Goal: Check status: Check status

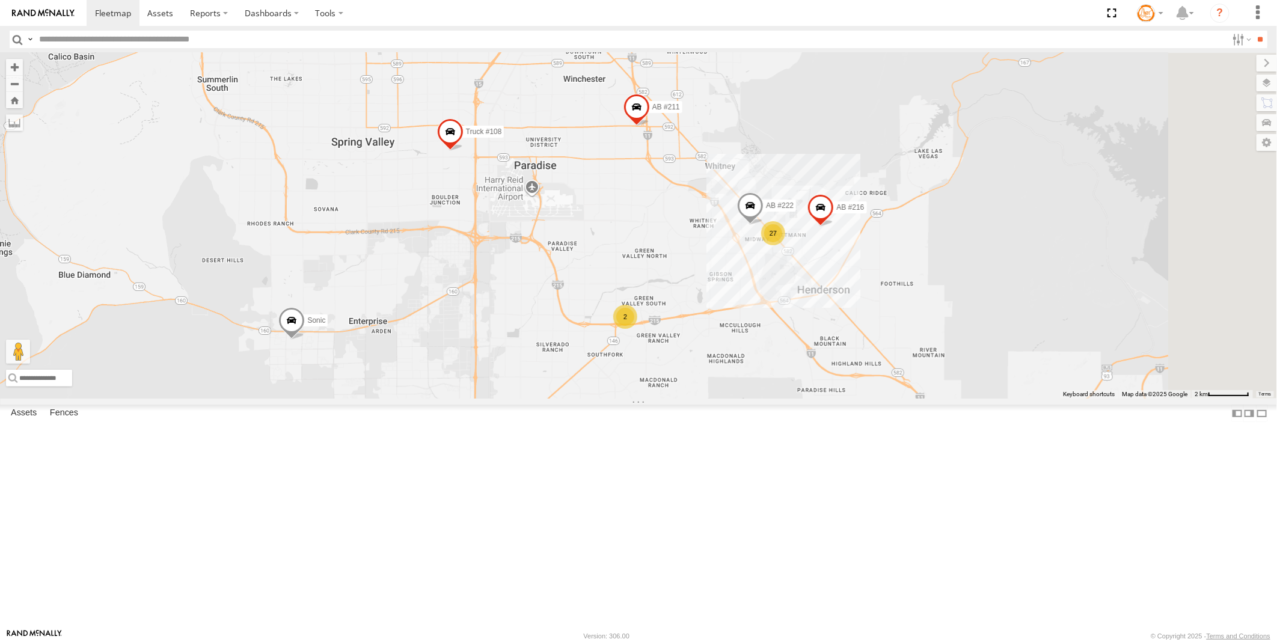
drag, startPoint x: 862, startPoint y: 461, endPoint x: 746, endPoint y: 347, distance: 162.0
click at [746, 347] on div "AB #216 AB #226 Pickup 2020 AB #210 AB #203 Sonic Truck #108 AB #211 2 27 AB #2…" at bounding box center [638, 226] width 1277 height 346
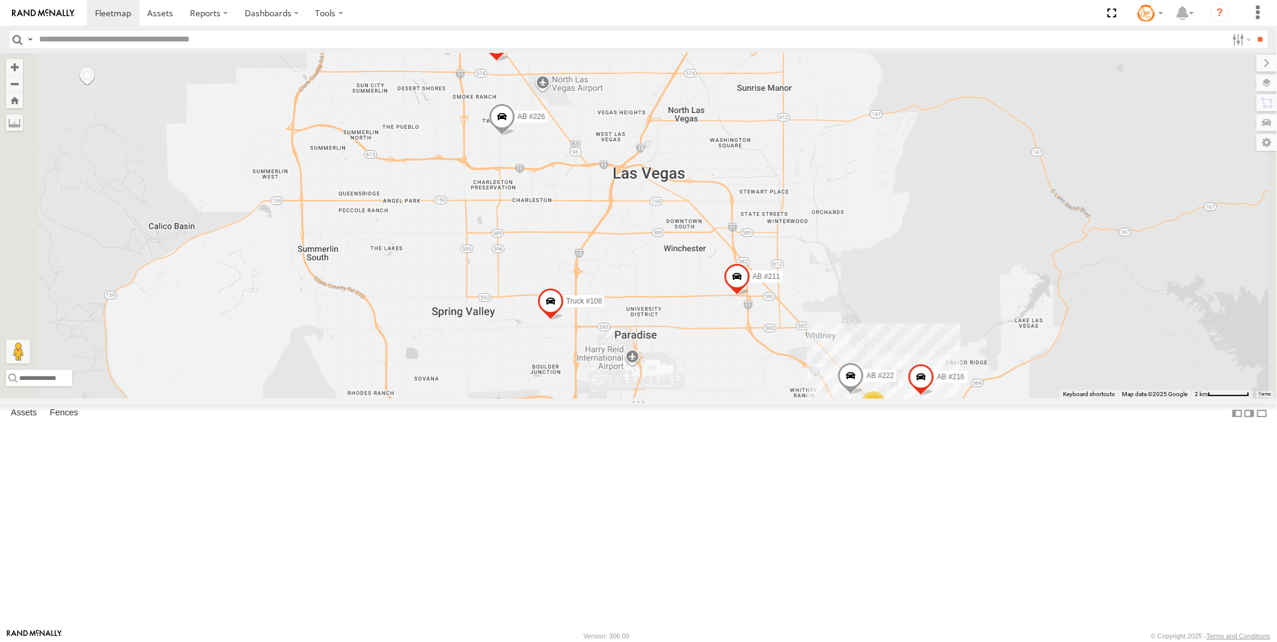
drag, startPoint x: 768, startPoint y: 346, endPoint x: 881, endPoint y: 545, distance: 228.9
click at [881, 399] on div "AB #216 AB #226 Pickup 2020 AB #210 AB #203 Sonic Truck #108 AB #211 2 27 AB #2…" at bounding box center [638, 226] width 1277 height 346
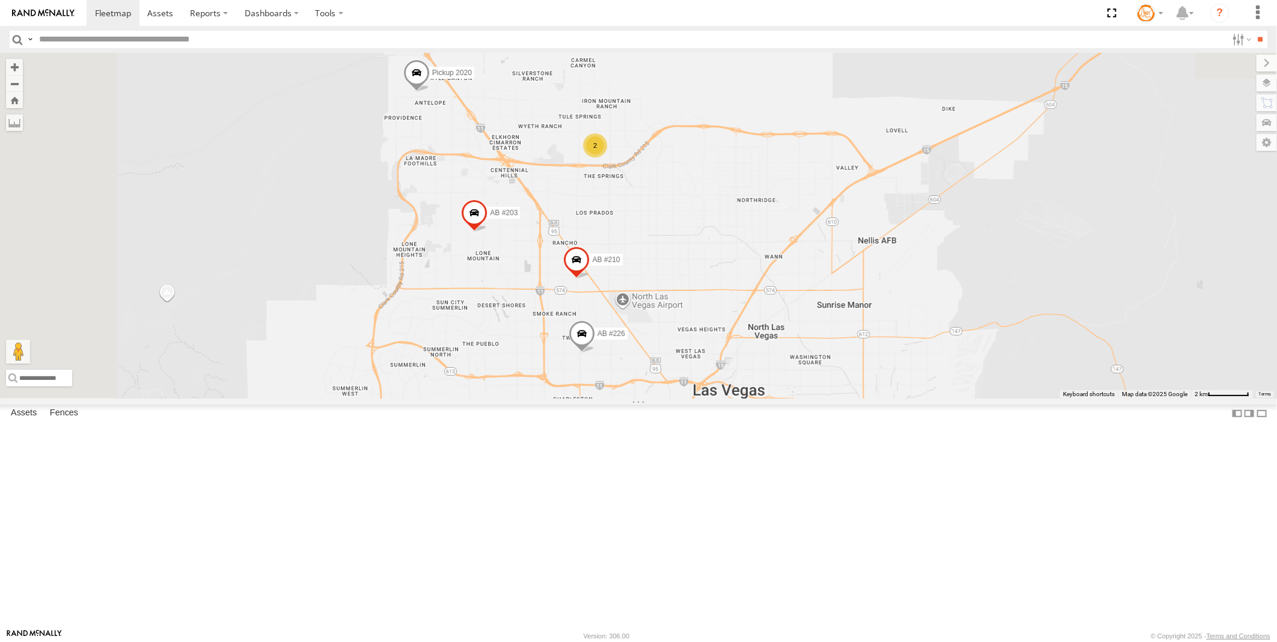
drag, startPoint x: 759, startPoint y: 357, endPoint x: 820, endPoint y: 530, distance: 183.5
click at [820, 399] on div "AB #216 AB #226 Pickup 2020 AB #210 AB #203 Sonic Truck #108 AB #211 2 27 AB #2…" at bounding box center [638, 226] width 1277 height 346
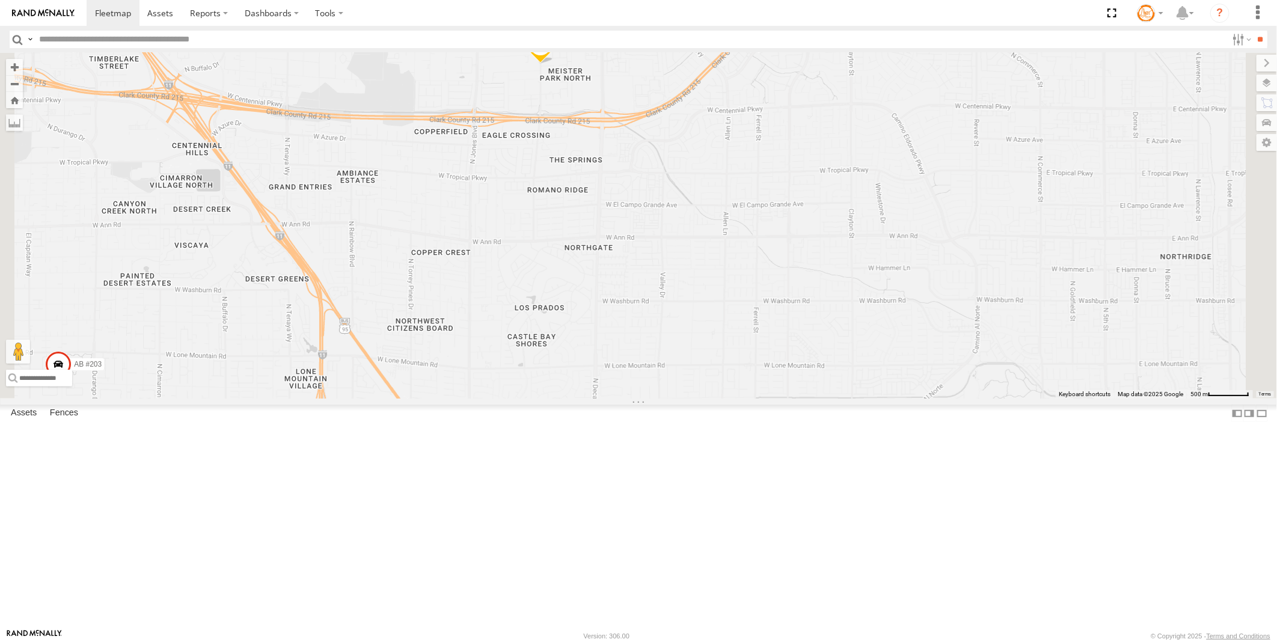
drag, startPoint x: 746, startPoint y: 449, endPoint x: 801, endPoint y: 59, distance: 393.5
click at [795, 79] on div "AB #216 AB #226 Pickup 2020 AB #210 AB #203 Sonic Truck #108 AB #211 AB #222 CM…" at bounding box center [638, 226] width 1277 height 346
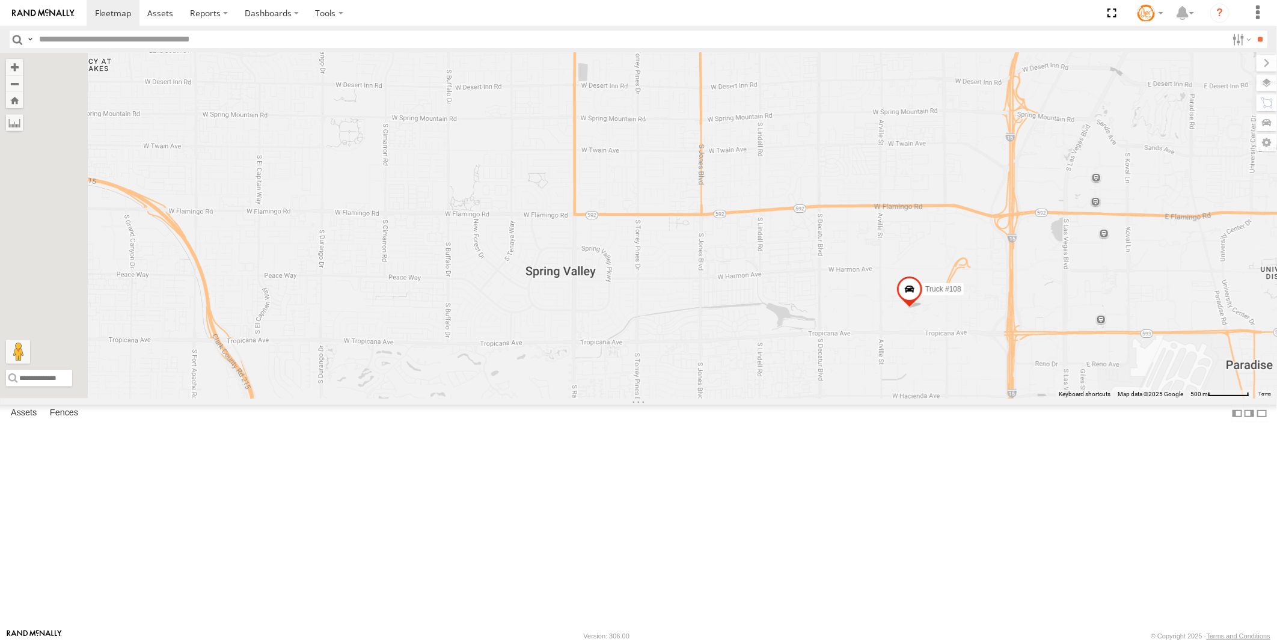
drag, startPoint x: 766, startPoint y: 183, endPoint x: 804, endPoint y: 236, distance: 65.6
click at [807, 244] on div "AB #216 AB #226 Pickup 2020 AB #210 AB #203 Sonic Truck #108 AB #211 AB #222 CM…" at bounding box center [638, 226] width 1277 height 346
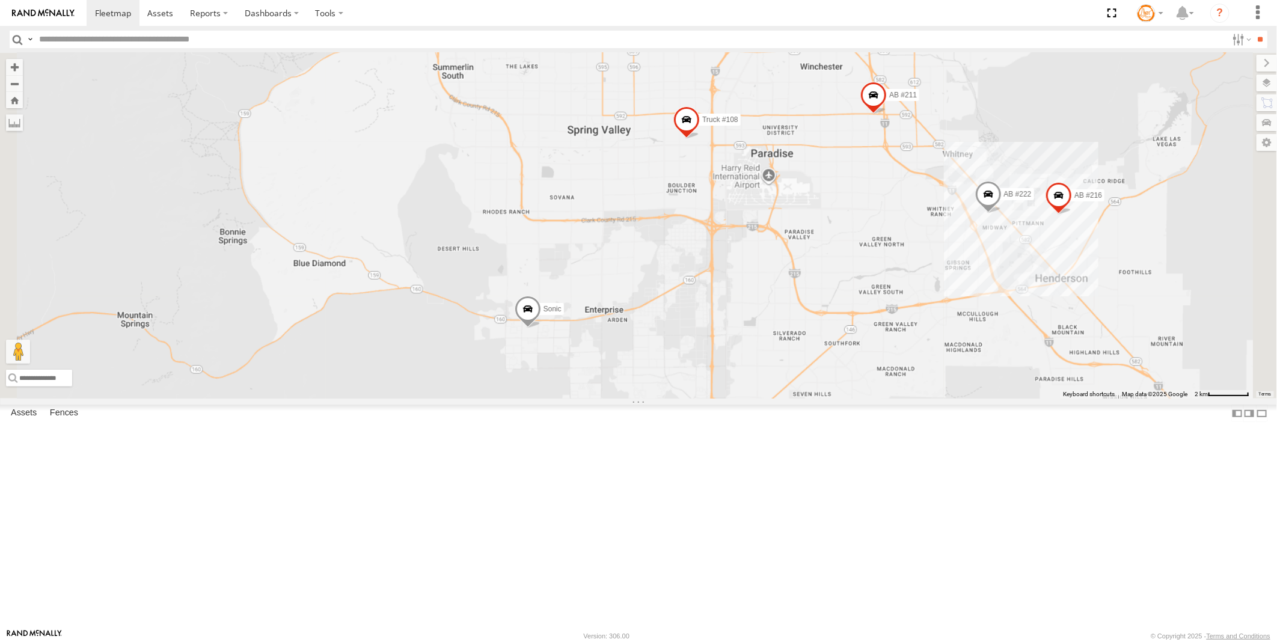
drag, startPoint x: 740, startPoint y: 203, endPoint x: 738, endPoint y: 152, distance: 51.1
click at [738, 152] on div "AB #216 AB #226 Pickup 2020 AB #210 AB #203 Sonic Truck #108 AB #211 AB #222 CM…" at bounding box center [638, 226] width 1277 height 346
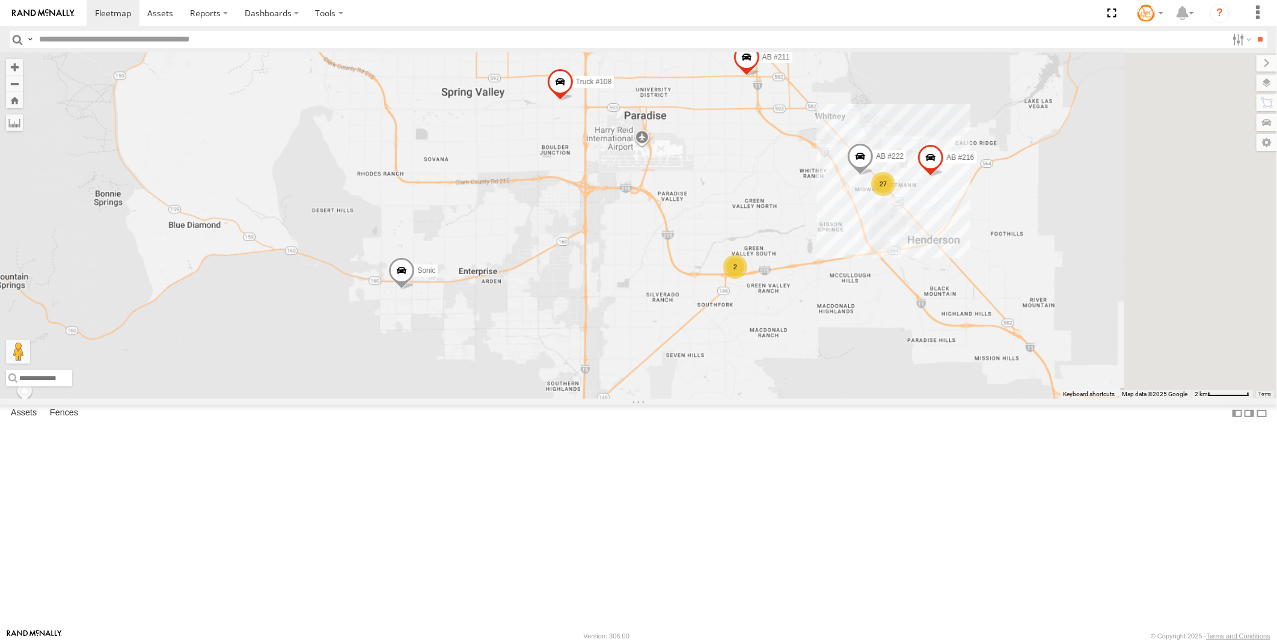
drag, startPoint x: 834, startPoint y: 359, endPoint x: 714, endPoint y: 337, distance: 122.2
click at [714, 337] on div "AB #216 AB #226 Pickup 2020 AB #210 AB #203 Sonic Truck #108 AB #211 AB #222 CM…" at bounding box center [638, 226] width 1277 height 346
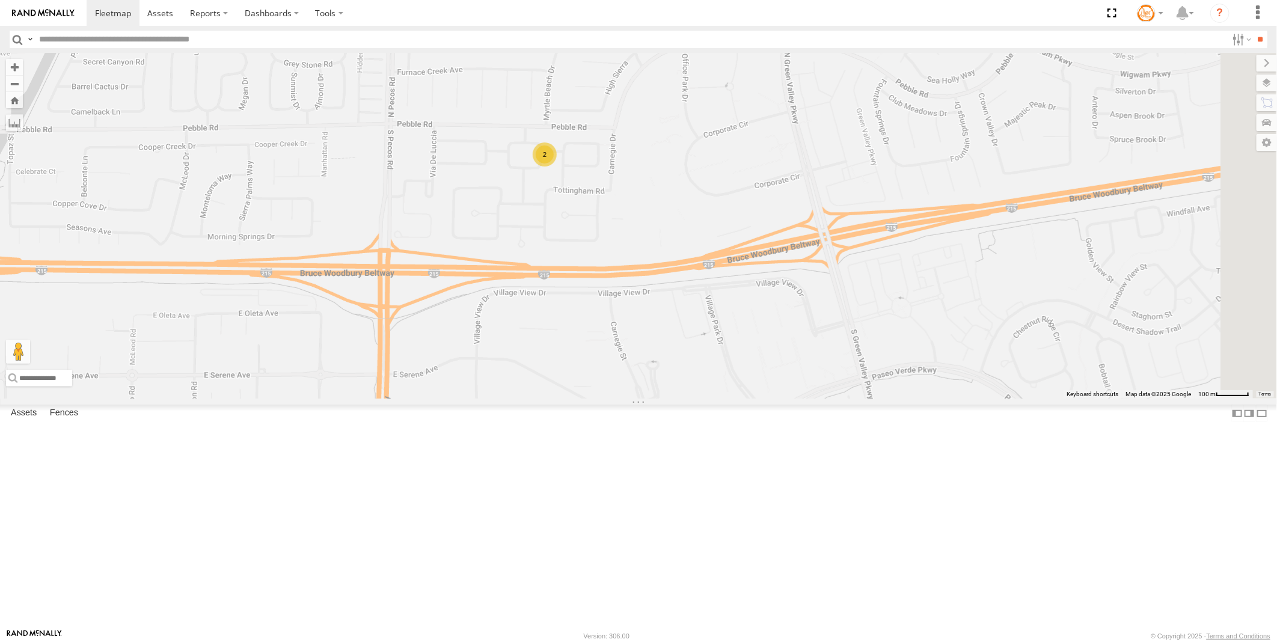
drag, startPoint x: 723, startPoint y: 236, endPoint x: 698, endPoint y: 345, distance: 112.3
click at [690, 370] on div "AB #216 AB #226 Pickup 2020 AB #210 AB #203 Sonic Truck #108 AB #211 AB #222 CM…" at bounding box center [638, 226] width 1277 height 346
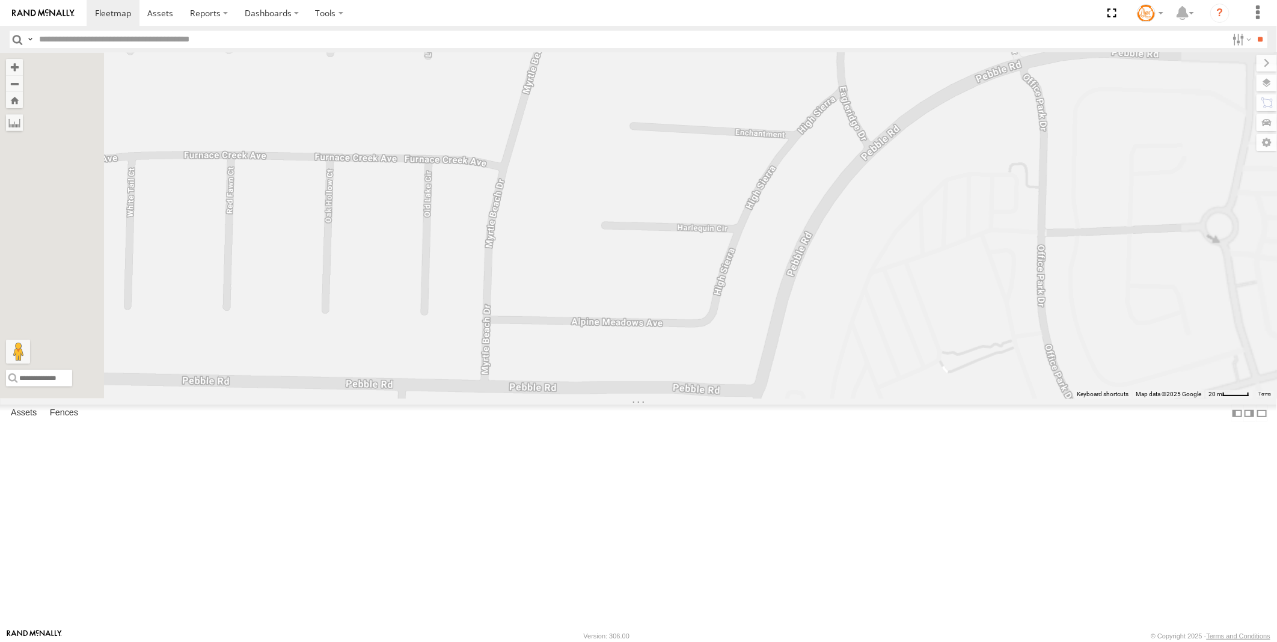
drag, startPoint x: 735, startPoint y: 474, endPoint x: 743, endPoint y: 352, distance: 122.3
click at [743, 352] on div "AB #216 AB #226 Pickup 2020 AB #210 AB #203 Sonic Truck #108 AB #211 AB #222 CM…" at bounding box center [638, 226] width 1277 height 346
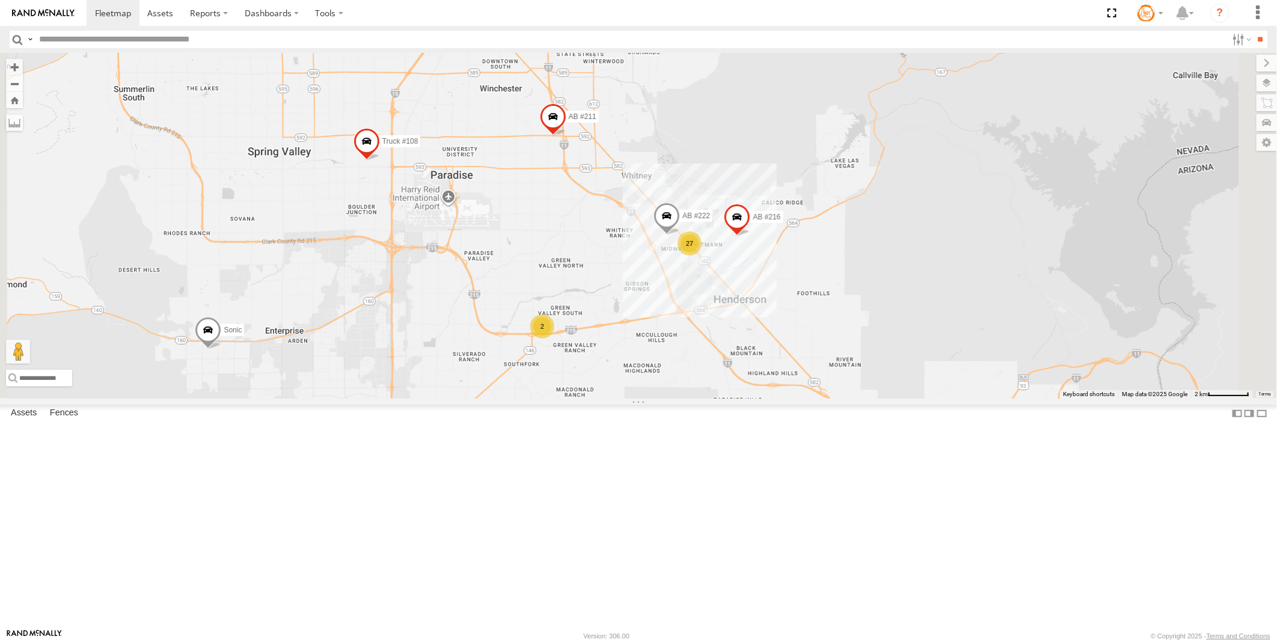
drag, startPoint x: 887, startPoint y: 345, endPoint x: 791, endPoint y: 402, distance: 111.6
click at [791, 399] on div "AB #216 AB #226 Pickup 2020 AB #210 AB #203 Sonic Truck #108 AB #211 AB #222 CM…" at bounding box center [638, 226] width 1277 height 346
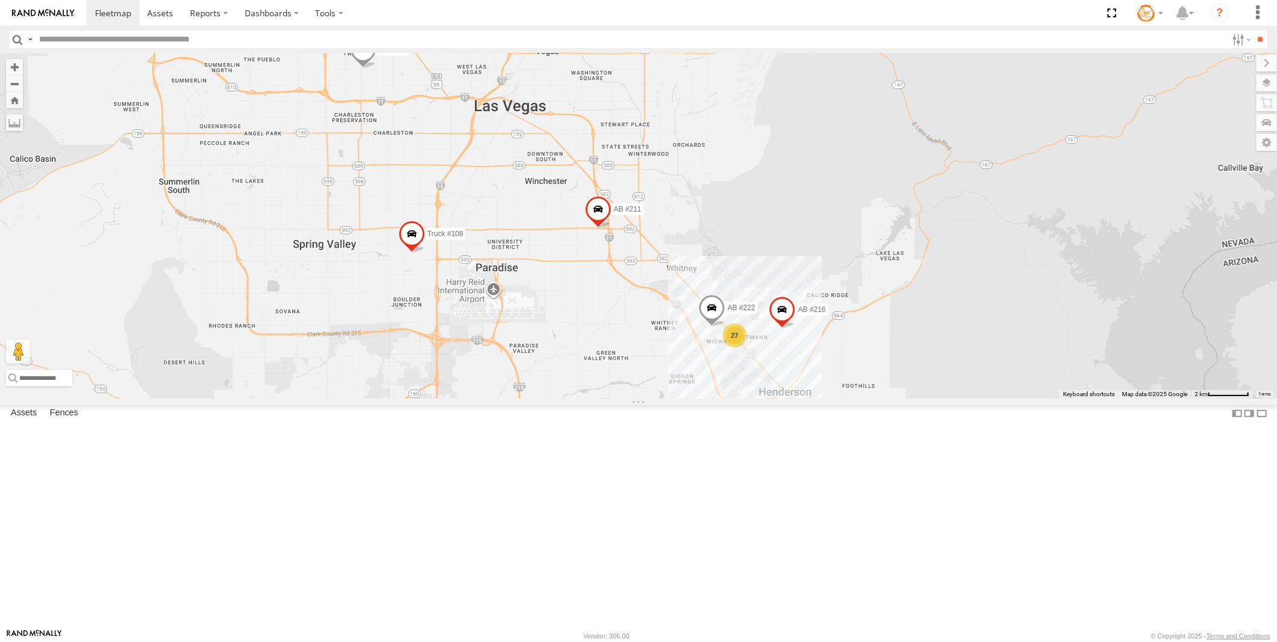
drag, startPoint x: 732, startPoint y: 302, endPoint x: 779, endPoint y: 394, distance: 103.8
click at [779, 394] on div "AB #216 AB #226 Pickup 2020 AB #210 AB #203 Sonic Truck #108 AB #211 AB #222 CM…" at bounding box center [638, 226] width 1277 height 346
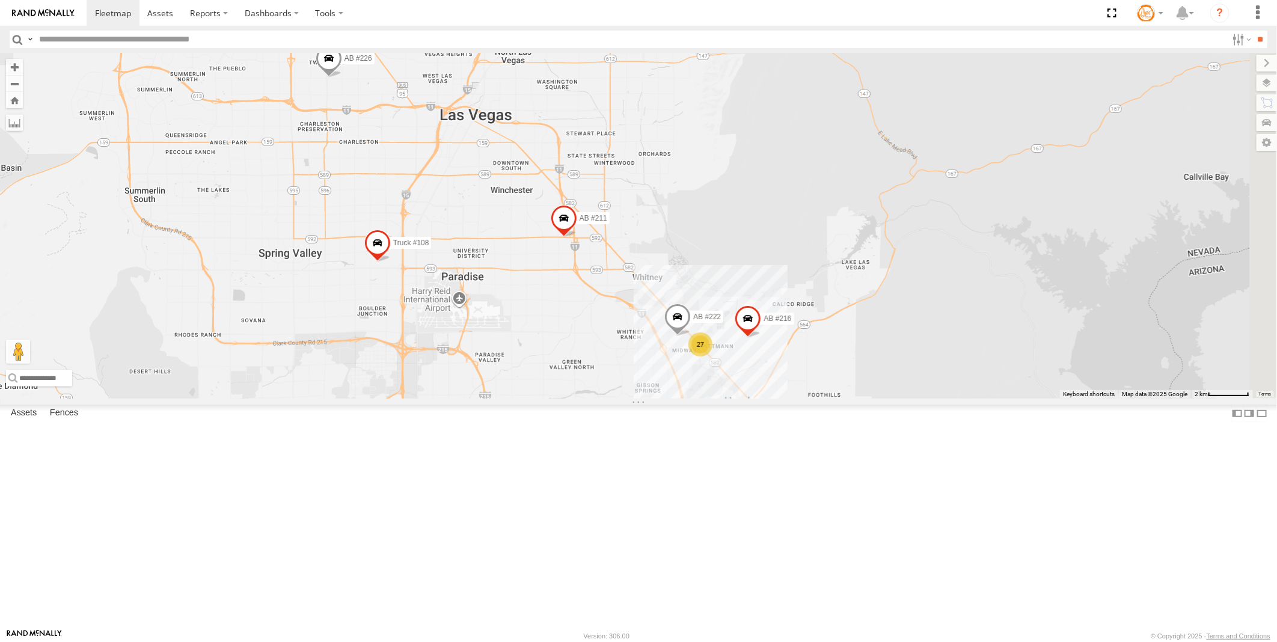
drag, startPoint x: 886, startPoint y: 488, endPoint x: 849, endPoint y: 495, distance: 37.5
click at [849, 399] on div "AB #216 AB #226 Pickup 2020 AB #210 AB #203 Sonic Truck #108 AB #211 AB #222 CM…" at bounding box center [638, 226] width 1277 height 346
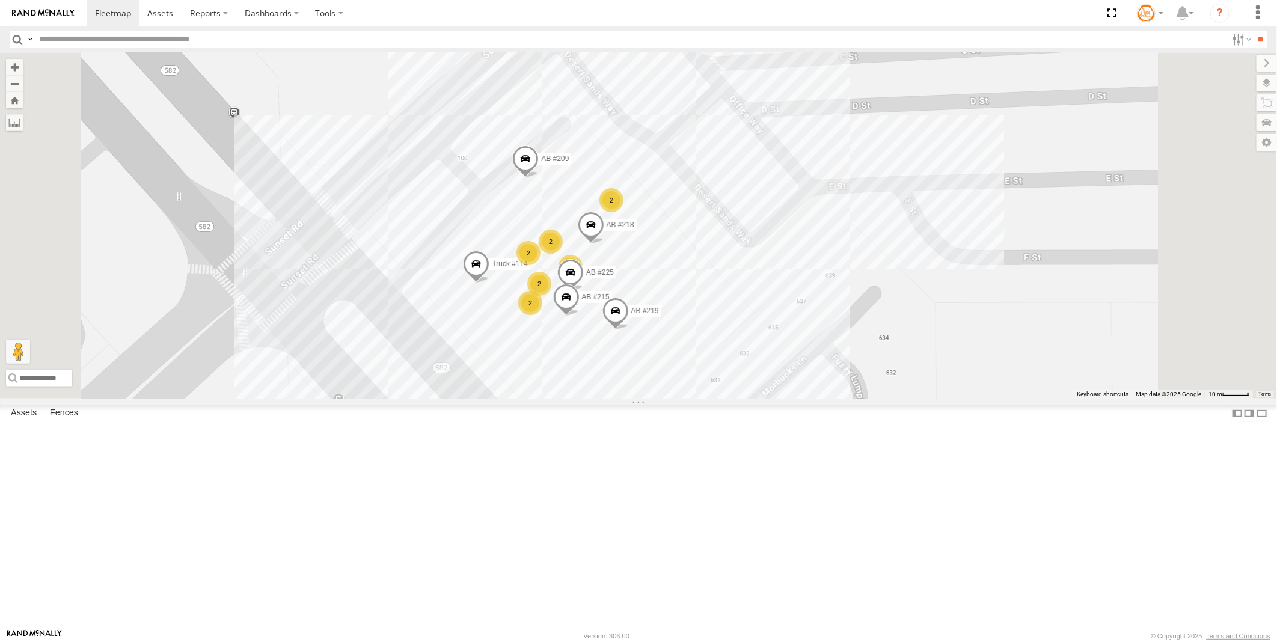
drag, startPoint x: 688, startPoint y: 375, endPoint x: 693, endPoint y: 438, distance: 63.3
click at [693, 399] on div "AB #216 AB #226 Pickup 2020 AB #210 AB #203 Sonic Truck #108 AB #211 AB #222 CM…" at bounding box center [638, 226] width 1277 height 346
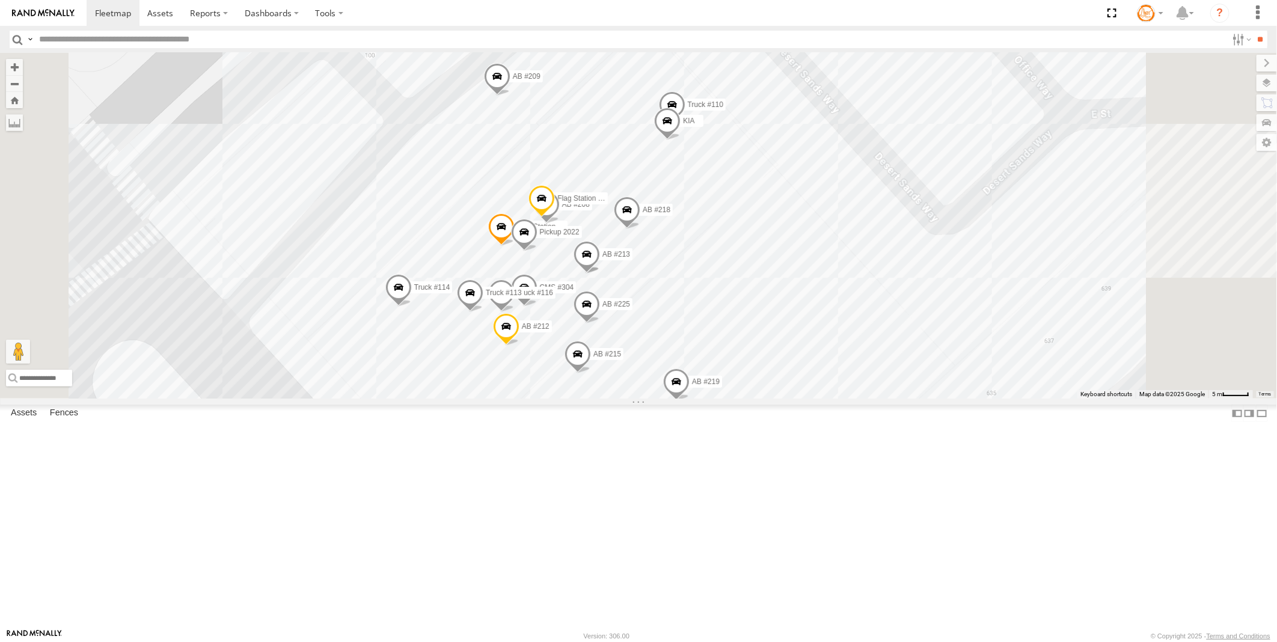
click at [0, 0] on link at bounding box center [0, 0] width 0 height 0
